Goal: Task Accomplishment & Management: Manage account settings

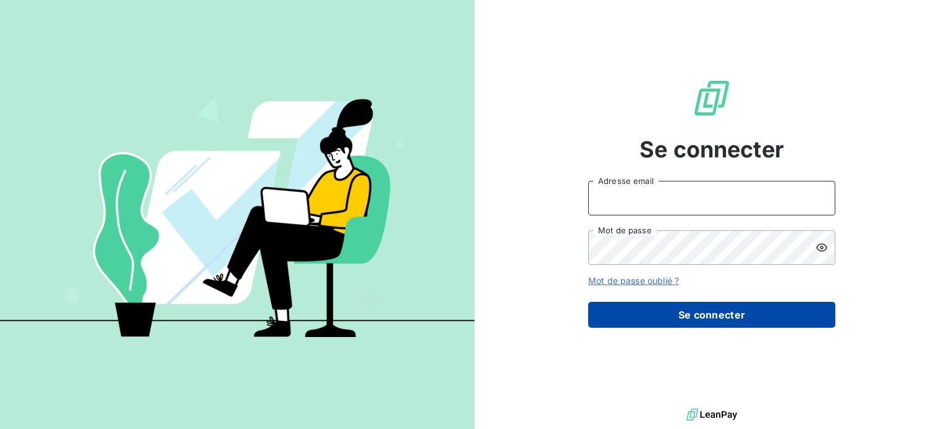
type input "[PERSON_NAME][EMAIL_ADDRESS][DOMAIN_NAME]"
click at [738, 327] on button "Se connecter" at bounding box center [711, 315] width 247 height 26
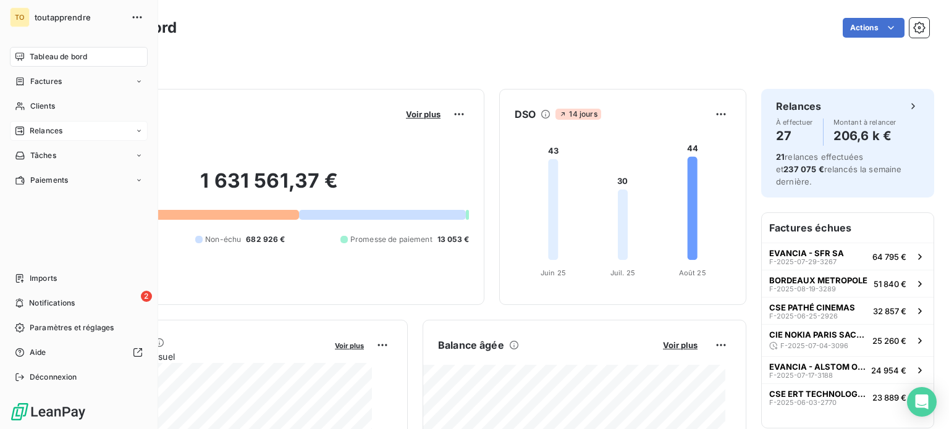
click at [56, 137] on span "Relances" at bounding box center [46, 130] width 33 height 11
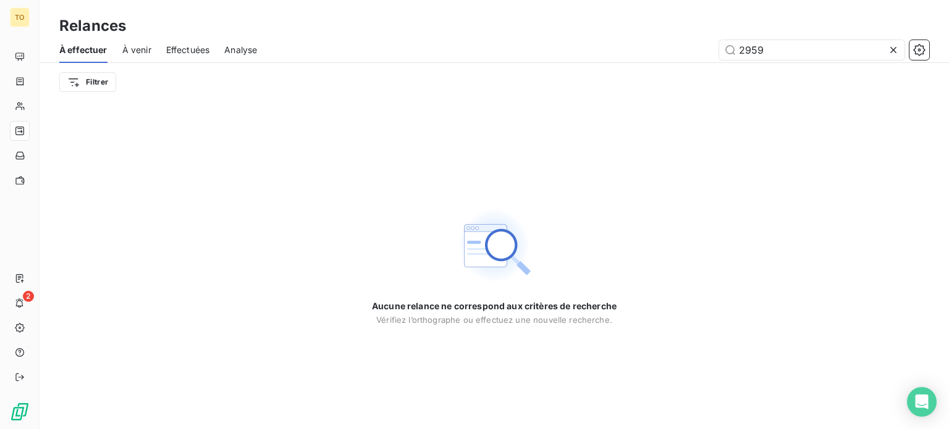
drag, startPoint x: 769, startPoint y: 61, endPoint x: 689, endPoint y: 61, distance: 80.3
click at [690, 60] on div "2959" at bounding box center [600, 50] width 657 height 20
click at [743, 60] on input "-1392" at bounding box center [811, 50] width 185 height 20
type input "1392"
click at [248, 192] on div "Aucune relance ne correspond aux critères de recherche [PERSON_NAME] l’orthogra…" at bounding box center [494, 265] width 909 height 328
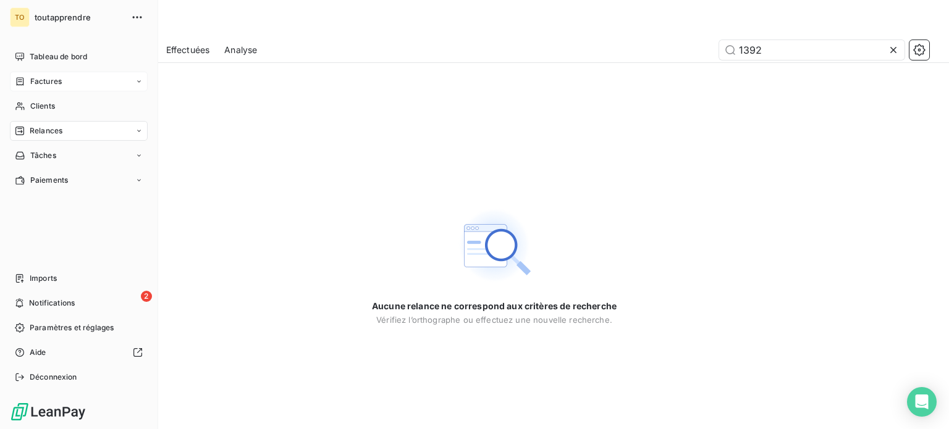
click at [46, 87] on span "Factures" at bounding box center [46, 81] width 32 height 11
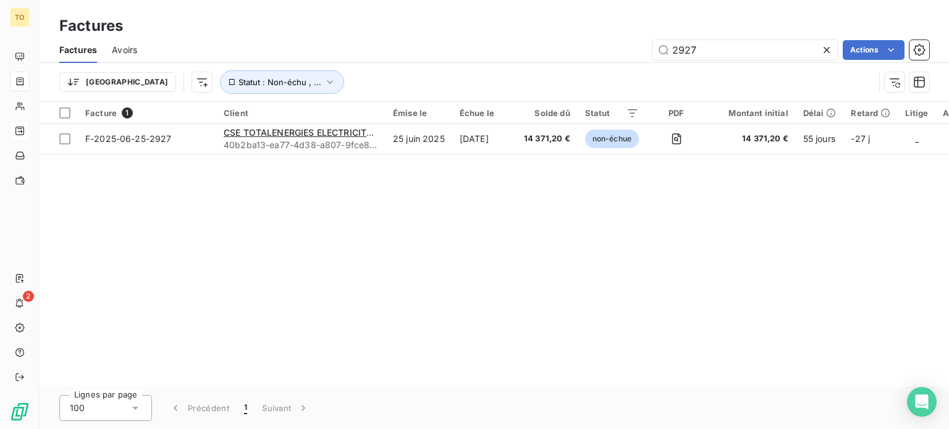
drag, startPoint x: 711, startPoint y: 61, endPoint x: 594, endPoint y: 78, distance: 118.6
click at [595, 75] on div "Factures Avoirs 2927 Actions Trier Statut : Non-échu , ..." at bounding box center [494, 69] width 909 height 64
type input "1392"
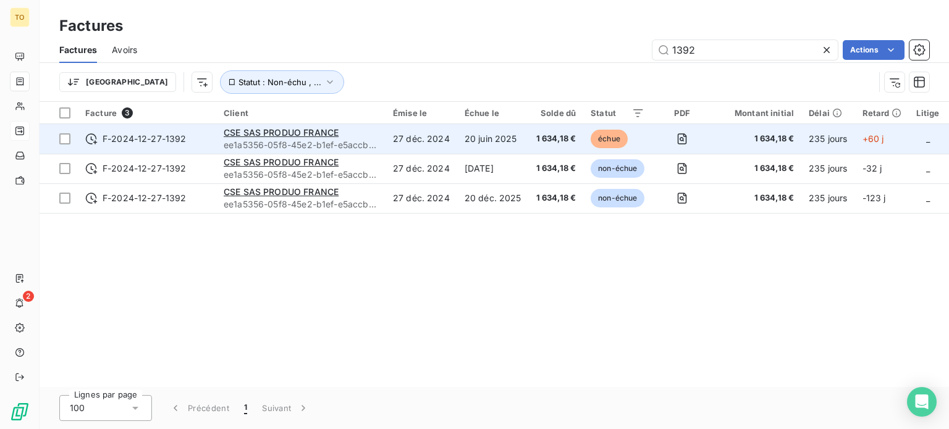
click at [385, 154] on td "CSE SAS PRODUO FRANCE ee1a5356-05f8-45e2-b1ef-e5accb80f505" at bounding box center [300, 139] width 169 height 30
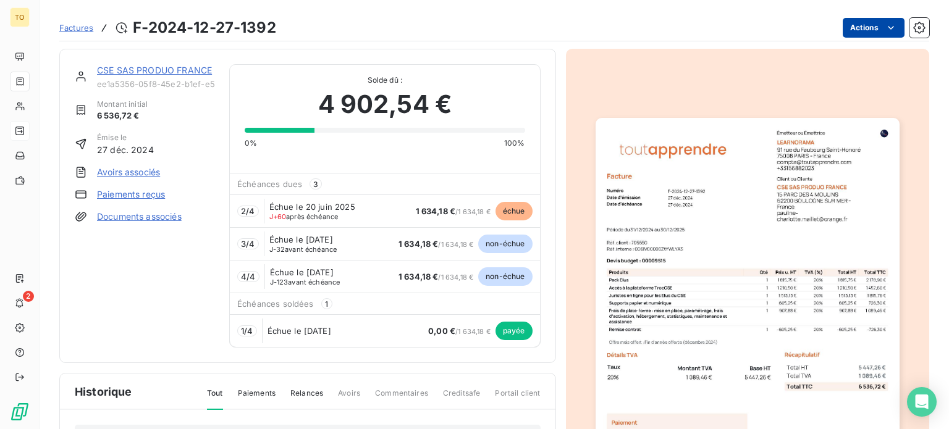
click at [852, 35] on html "TO 2 Factures F-2024-12-27-1392 Actions CSE SAS PRODUO FRANCE ee1a5356-05f8-45e…" at bounding box center [474, 214] width 949 height 429
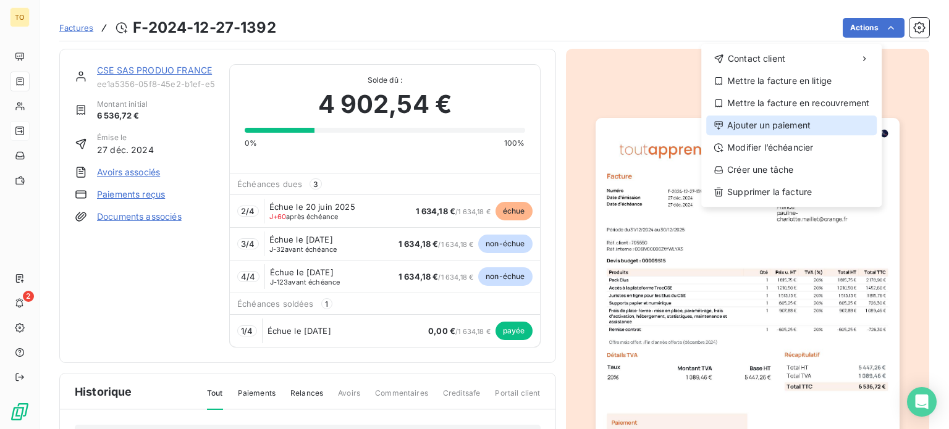
click at [792, 135] on div "Ajouter un paiement" at bounding box center [791, 126] width 170 height 20
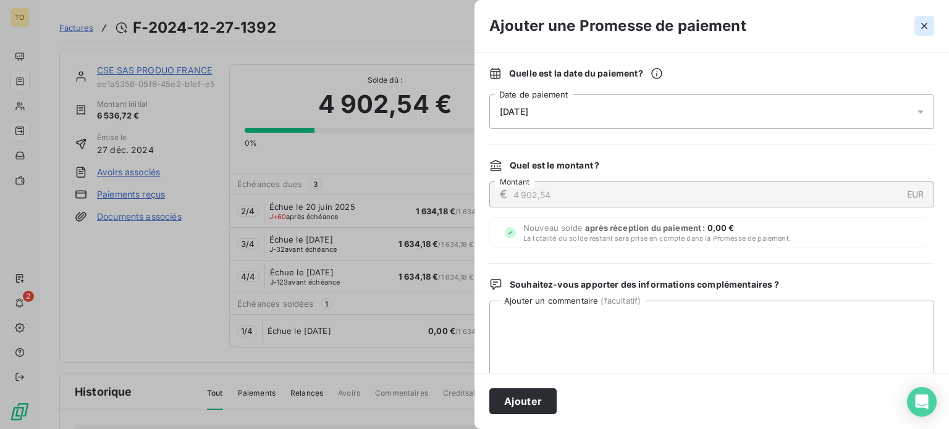
click at [918, 30] on icon "button" at bounding box center [924, 26] width 12 height 12
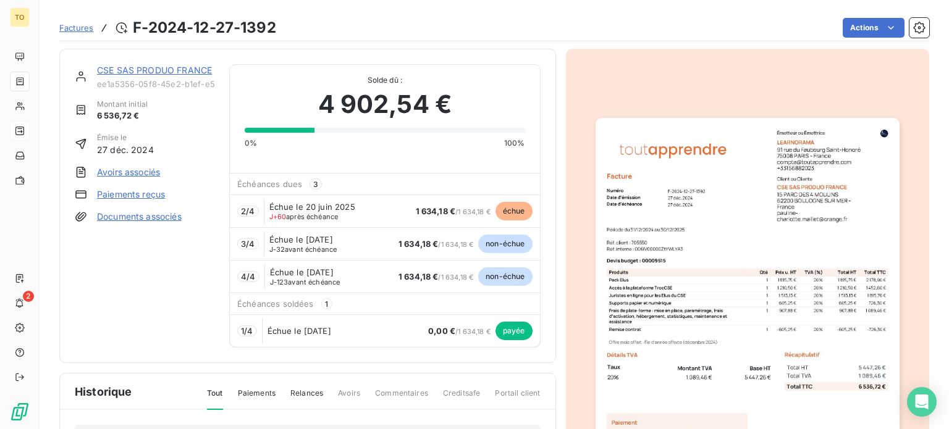
click at [419, 216] on span "1 634,18 €" at bounding box center [436, 211] width 40 height 10
click at [329, 221] on span "J+60 après échéance" at bounding box center [303, 216] width 69 height 7
click at [857, 32] on html "TO 2 Factures F-2024-12-27-1392 Actions CSE SAS PRODUO FRANCE ee1a5356-05f8-45e…" at bounding box center [474, 214] width 949 height 429
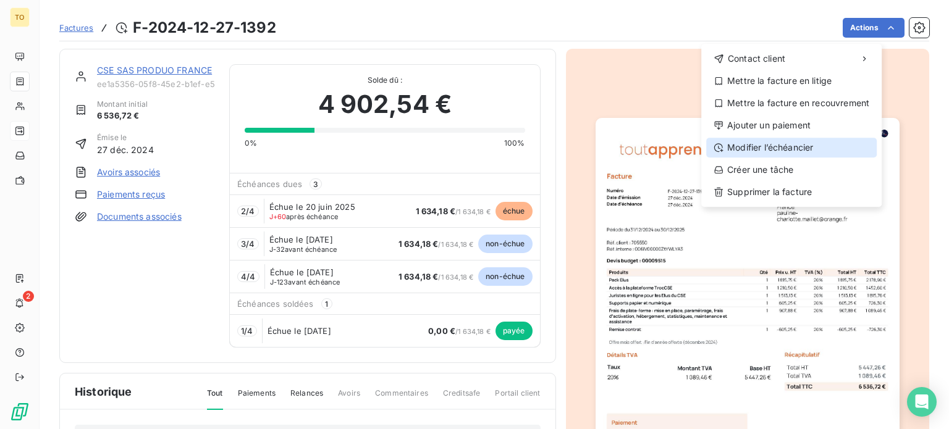
click at [788, 158] on div "Modifier l’échéancier" at bounding box center [791, 148] width 170 height 20
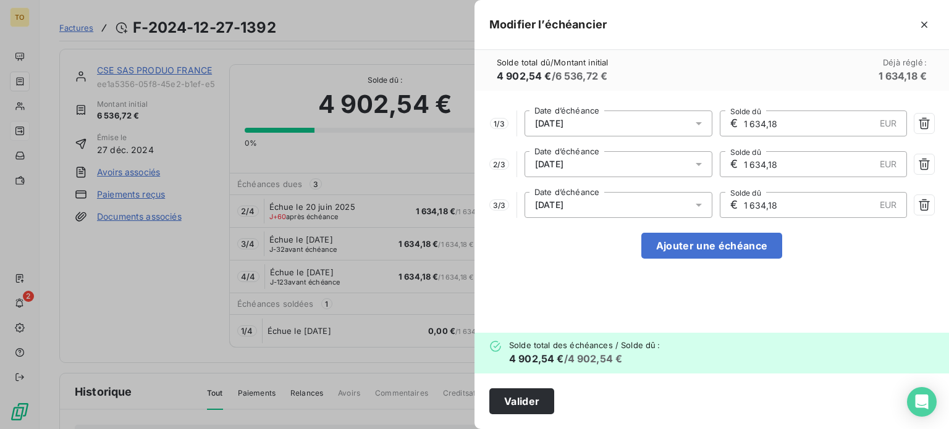
click at [696, 125] on icon at bounding box center [699, 123] width 6 height 3
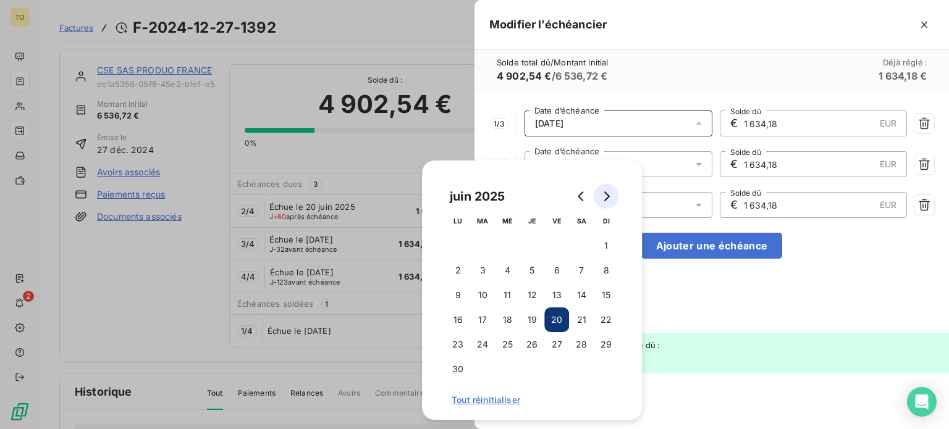
click at [613, 201] on button "Go to next month" at bounding box center [606, 196] width 25 height 25
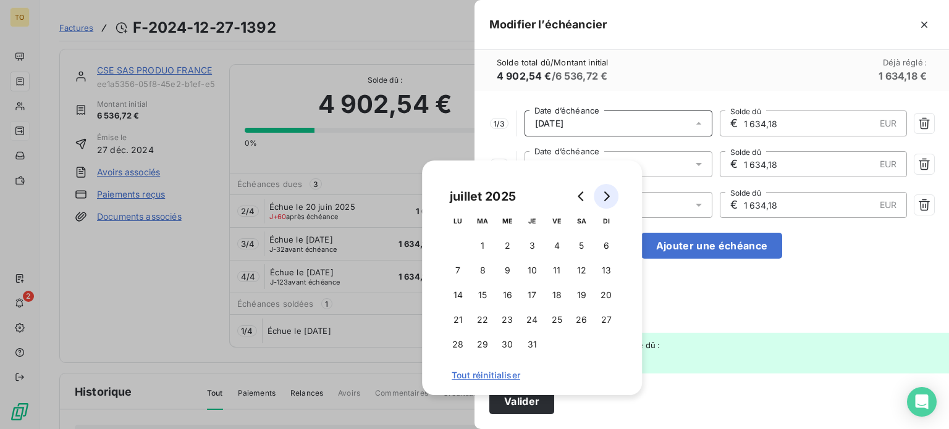
click at [613, 201] on button "Go to next month" at bounding box center [606, 196] width 25 height 25
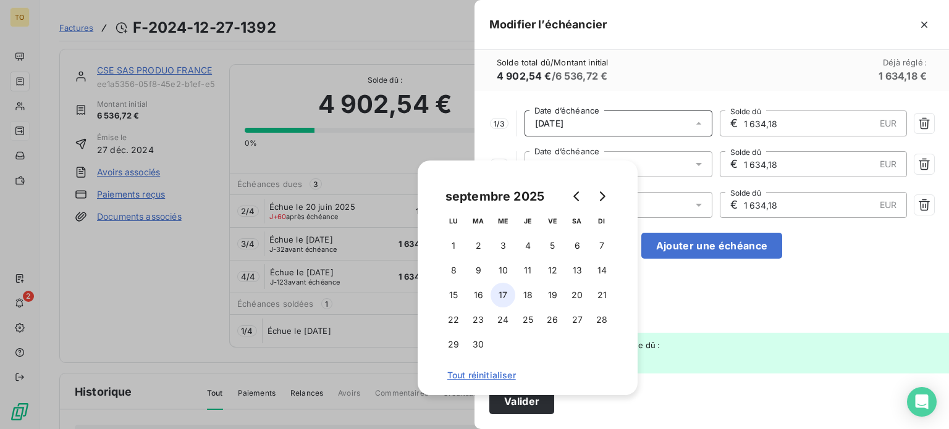
click at [509, 295] on button "17" at bounding box center [502, 295] width 25 height 25
click at [767, 285] on div "1 / 3 17/09/2025 Date d’échéance € 1 634,18 EUR Solde dû 2 / 3 20/09/2025 Date …" at bounding box center [711, 212] width 474 height 242
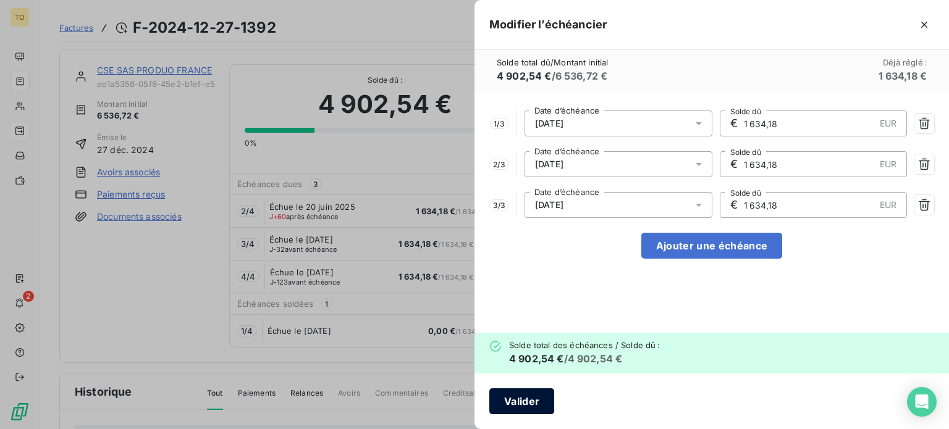
click at [489, 402] on button "Valider" at bounding box center [521, 402] width 65 height 26
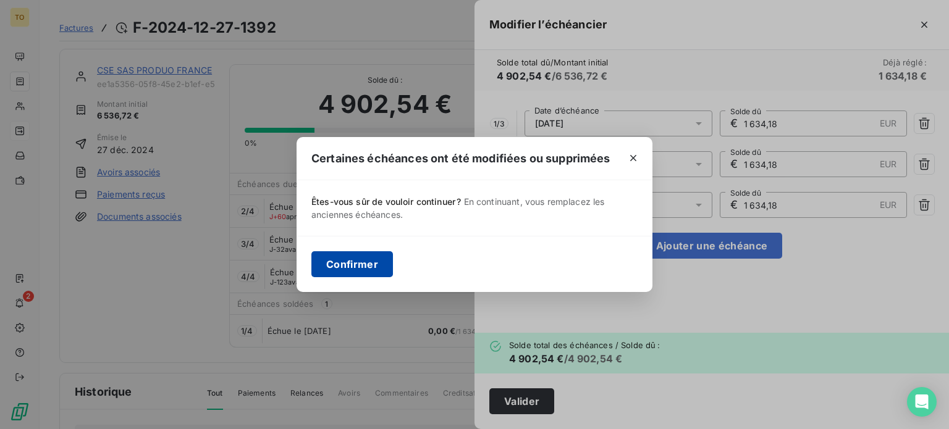
click at [324, 266] on button "Confirmer" at bounding box center [352, 264] width 82 height 26
